Goal: Information Seeking & Learning: Learn about a topic

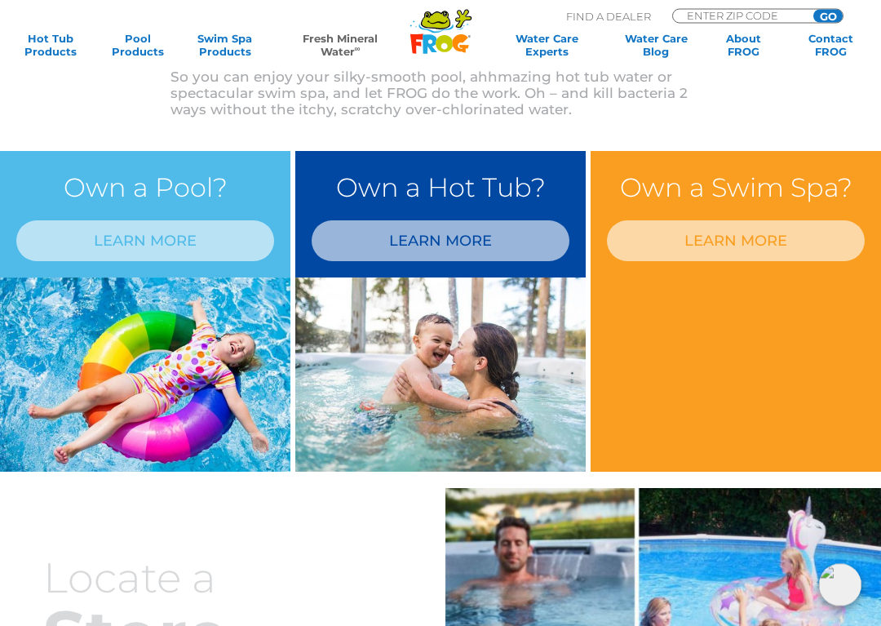
scroll to position [650, 0]
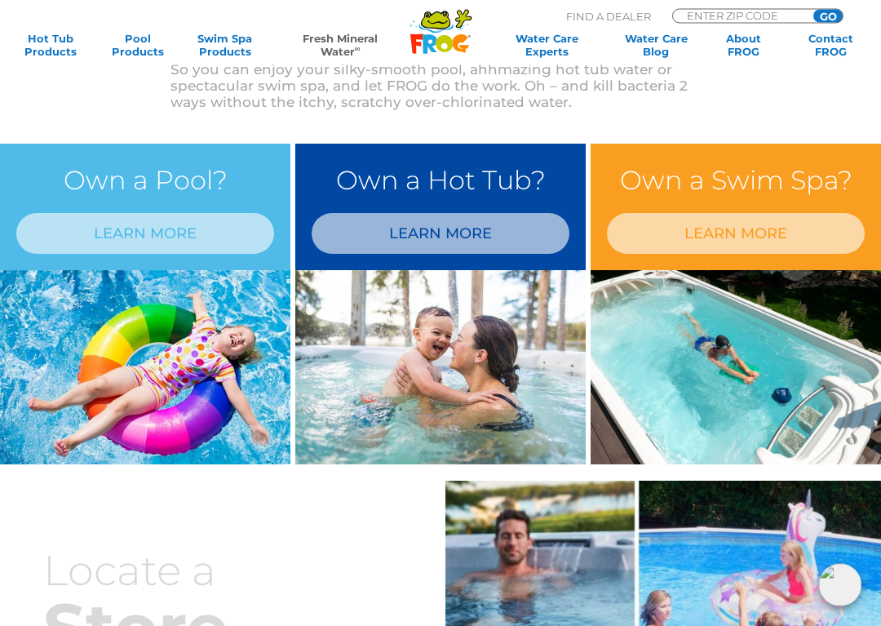
click at [445, 241] on link "LEARN MORE" at bounding box center [441, 234] width 258 height 41
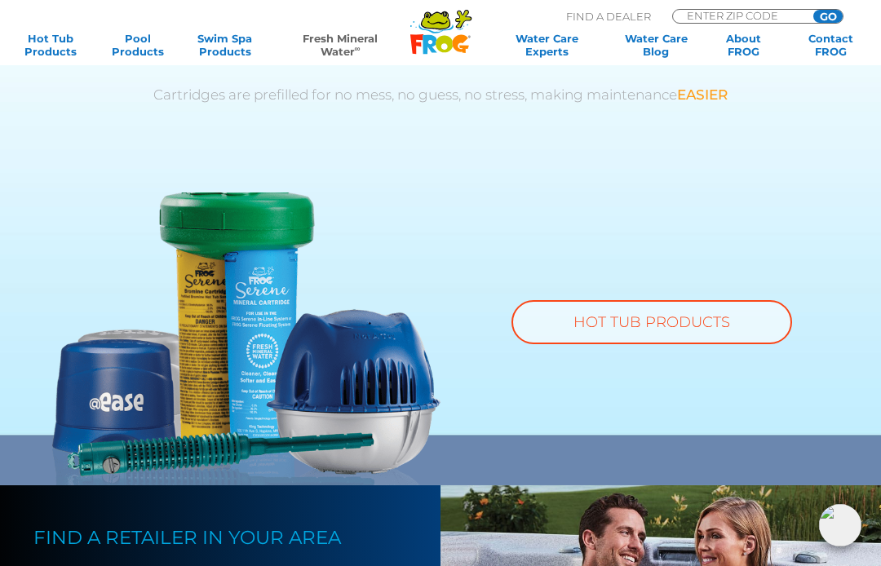
scroll to position [967, 0]
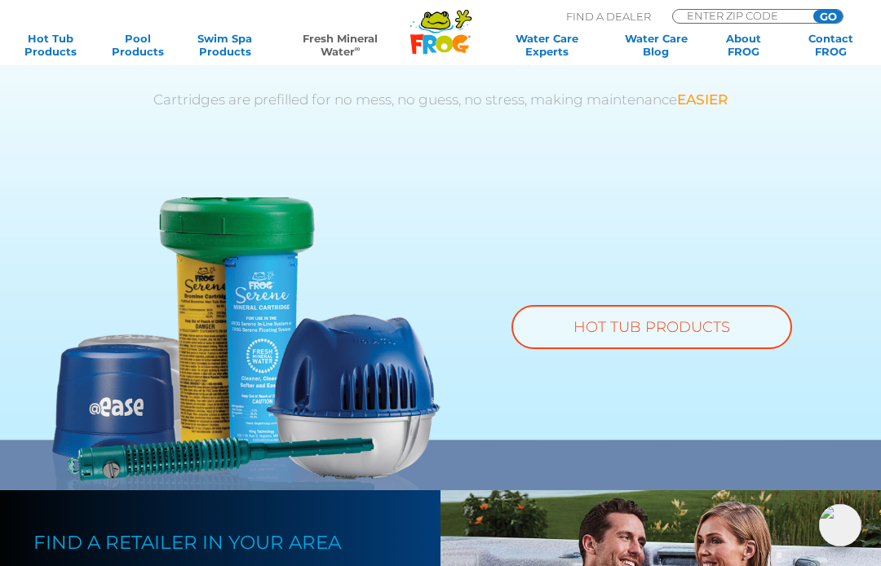
click at [629, 316] on link "HOT TUB PRODUCTS" at bounding box center [651, 327] width 281 height 44
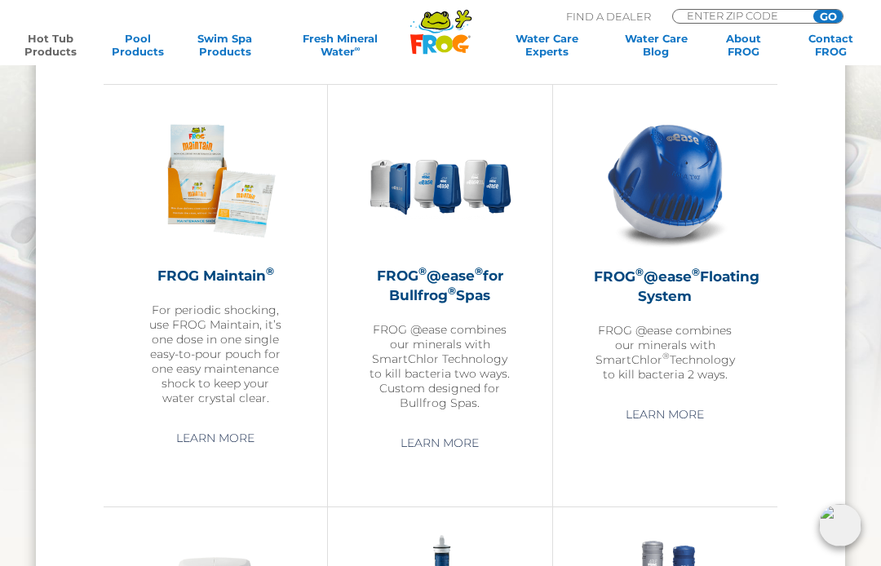
scroll to position [1526, 0]
click at [667, 415] on link "Learn More" at bounding box center [665, 415] width 116 height 29
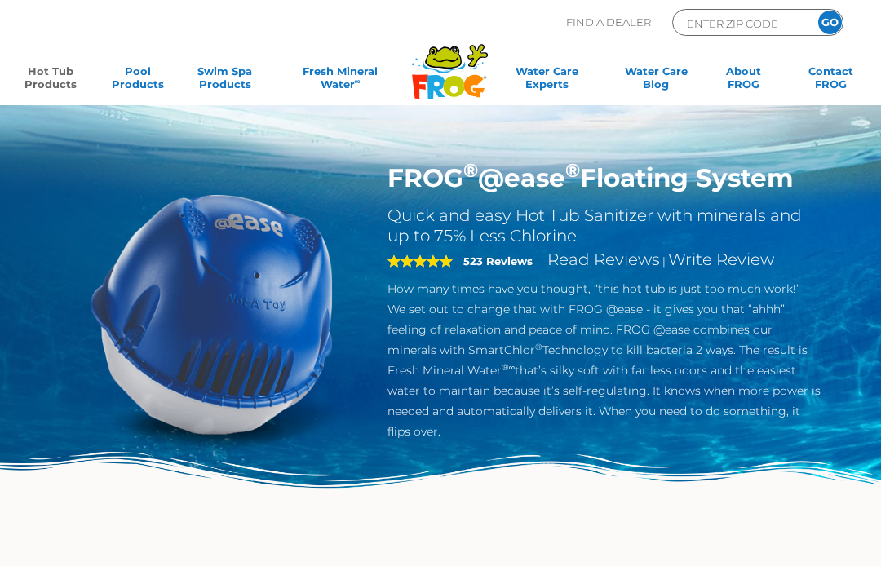
scroll to position [-5, 0]
